Goal: Check status: Check status

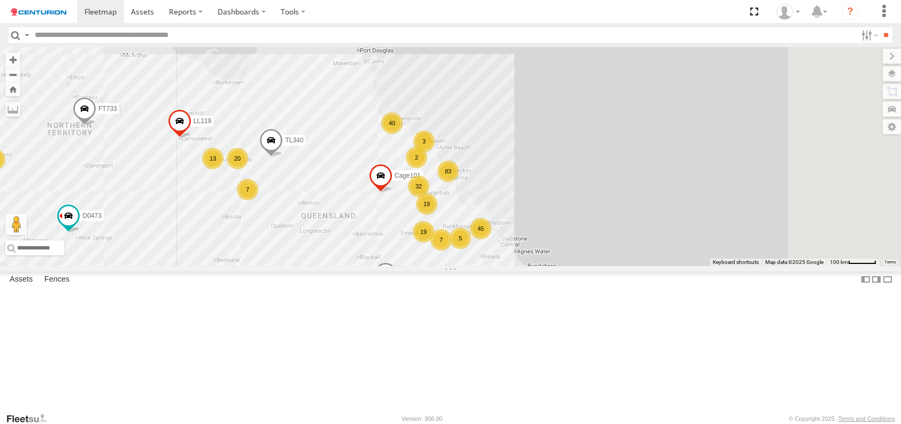
drag, startPoint x: 690, startPoint y: 218, endPoint x: 442, endPoint y: 348, distance: 279.9
click at [442, 266] on div "F0491 TL129 D0473 FT732 F0401 Cage101 F0403 D0557 F0116 FT733 83 32 2 45 19 13 …" at bounding box center [450, 156] width 901 height 219
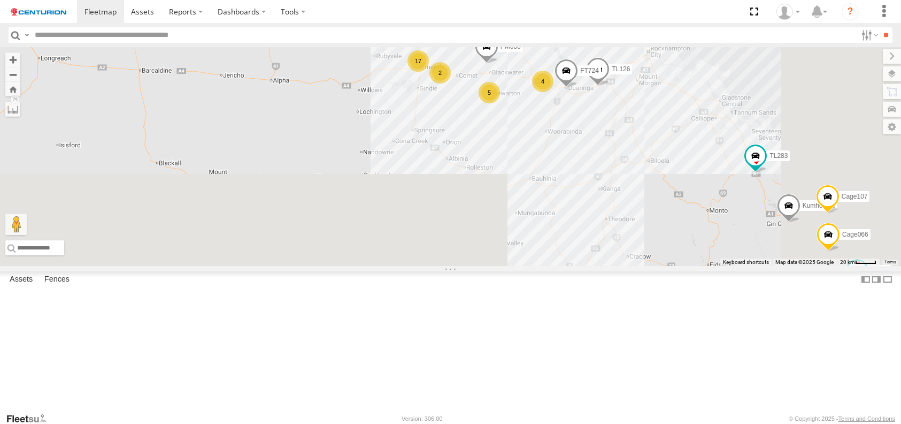
drag, startPoint x: 600, startPoint y: 340, endPoint x: 311, endPoint y: 86, distance: 384.6
click at [311, 87] on div "F0491 TL129 D0473 FT732 F0401 Cage101 F0403 D0557 F0116 FT733 TL340 PM673 LL119…" at bounding box center [450, 156] width 901 height 219
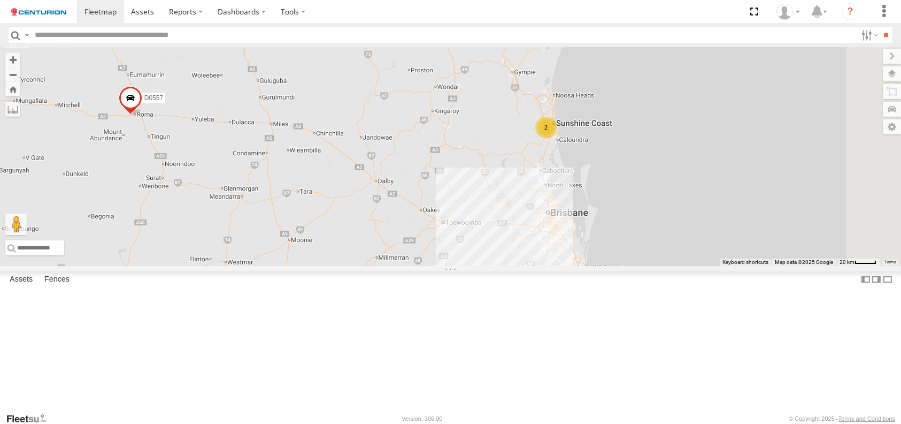
drag, startPoint x: 594, startPoint y: 306, endPoint x: 360, endPoint y: 91, distance: 317.6
click at [364, 97] on div "F0491 TL129 D0473 FT732 F0401 Cage101 F0403 D0557 F0116 FT733 TL340 PM673 LL119…" at bounding box center [450, 156] width 901 height 219
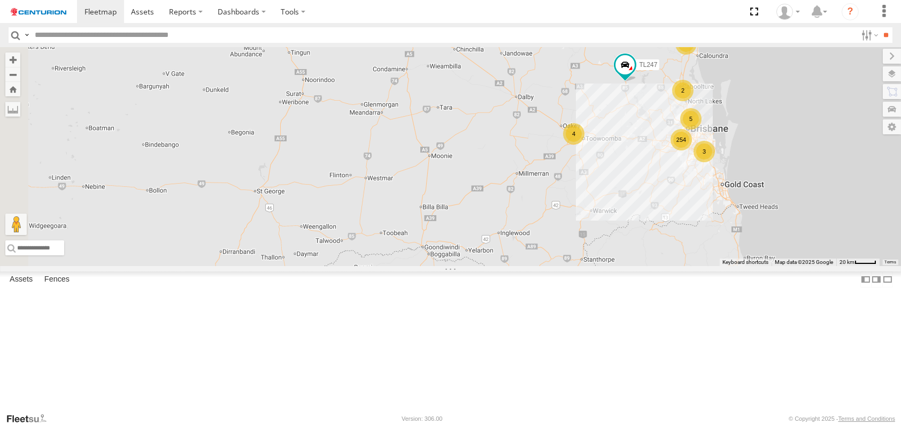
drag, startPoint x: 425, startPoint y: 262, endPoint x: 605, endPoint y: 210, distance: 187.4
click at [605, 210] on div "F0491 TL129 D0473 FT732 F0401 Cage101 F0403 D0557 F0116 FT733 TL340 PM673 LL119…" at bounding box center [450, 156] width 901 height 219
click at [584, 145] on div "4" at bounding box center [573, 134] width 21 height 21
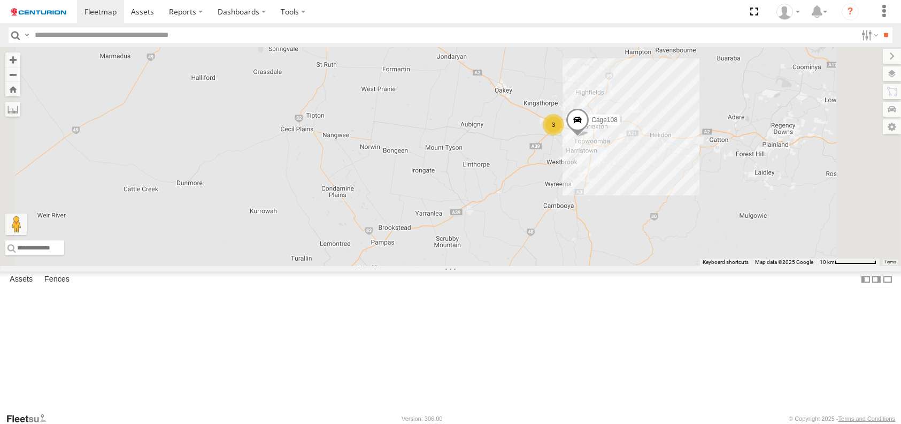
click at [740, 235] on div "F0491 TL129 D0473 FT732 F0401 Cage101 F0403 D0557 F0116 FT733 TL340 PM673 LL119…" at bounding box center [450, 156] width 901 height 219
click at [564, 135] on div "3" at bounding box center [553, 124] width 21 height 21
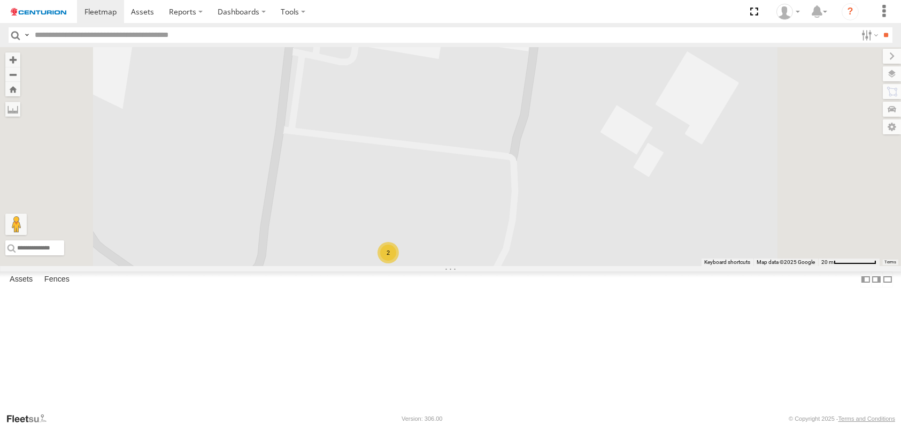
click at [533, 45] on span at bounding box center [522, 31] width 24 height 29
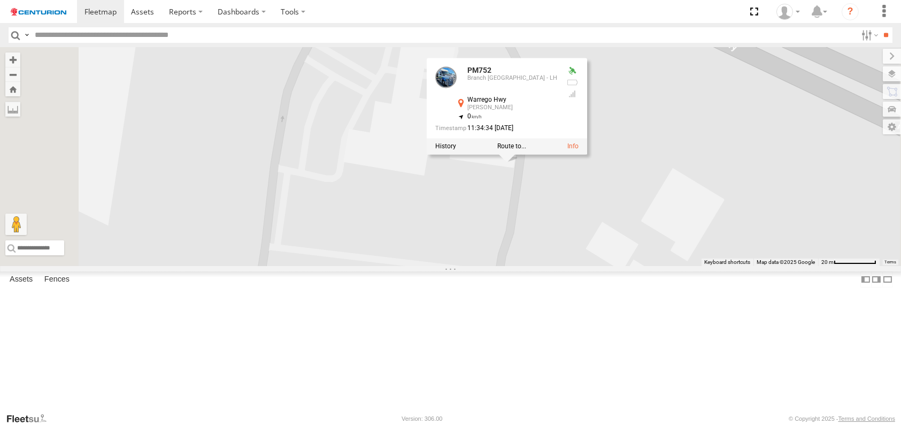
drag, startPoint x: 643, startPoint y: 153, endPoint x: 628, endPoint y: 275, distance: 122.4
click at [628, 266] on div "F0491 TL129 D0473 FT732 F0401 Cage101 F0403 D0557 F0116 FT733 TL340 PM673 LL119…" at bounding box center [450, 156] width 901 height 219
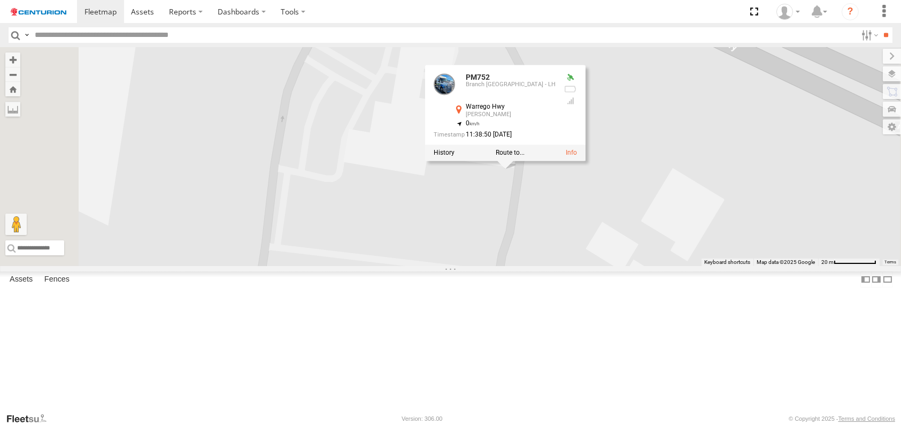
click at [715, 266] on div "F0491 TL129 D0473 FT732 F0401 Cage101 F0403 D0557 F0116 FT733 TL340 PM673 LL119…" at bounding box center [450, 156] width 901 height 219
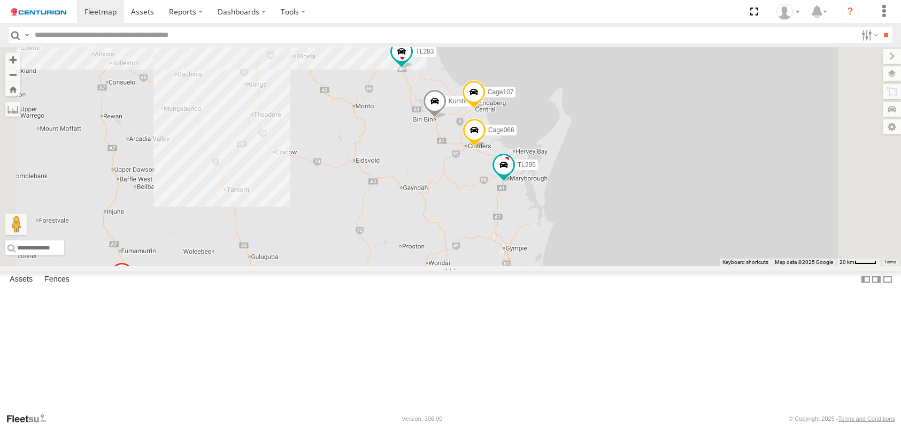
drag, startPoint x: 531, startPoint y: 154, endPoint x: 524, endPoint y: 377, distance: 223.1
click at [524, 266] on div "F0491 TL129 D0473 FT732 F0401 Cage101 F0403 D0557 F0116 FT733 TL340 PM673 LL119…" at bounding box center [450, 156] width 901 height 219
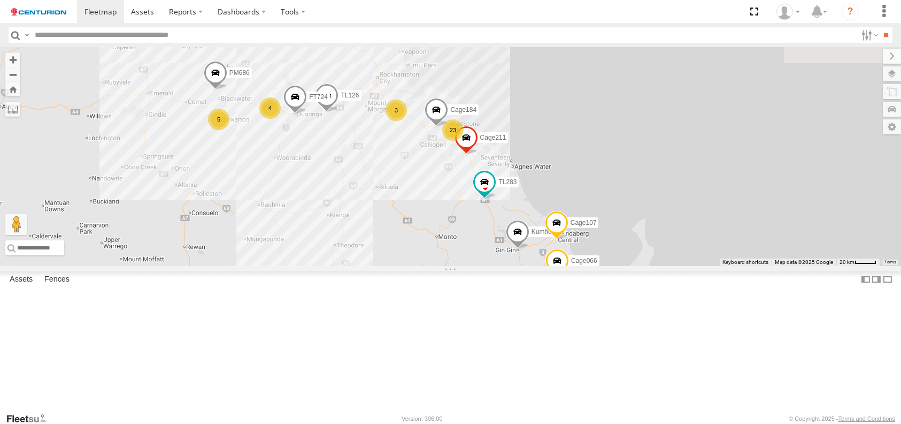
drag, startPoint x: 463, startPoint y: 295, endPoint x: 547, endPoint y: 423, distance: 152.8
click at [547, 423] on body at bounding box center [450, 212] width 901 height 424
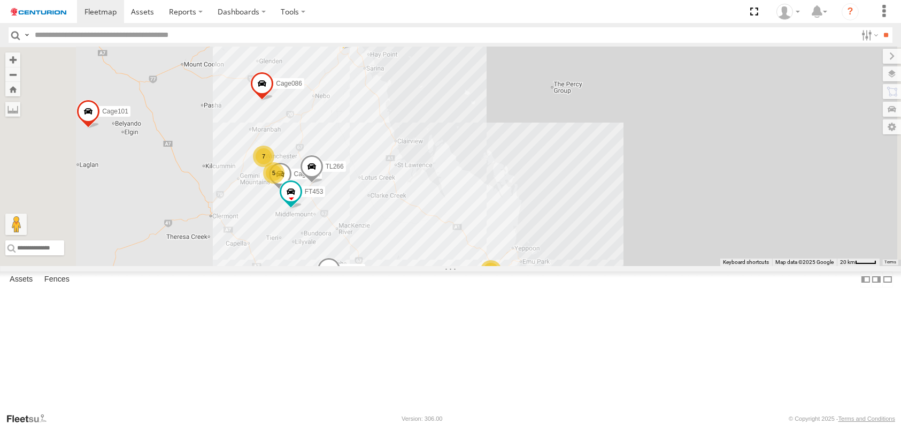
drag, startPoint x: 391, startPoint y: 243, endPoint x: 506, endPoint y: 441, distance: 228.6
click at [506, 423] on html at bounding box center [450, 212] width 901 height 424
